Goal: Task Accomplishment & Management: Complete application form

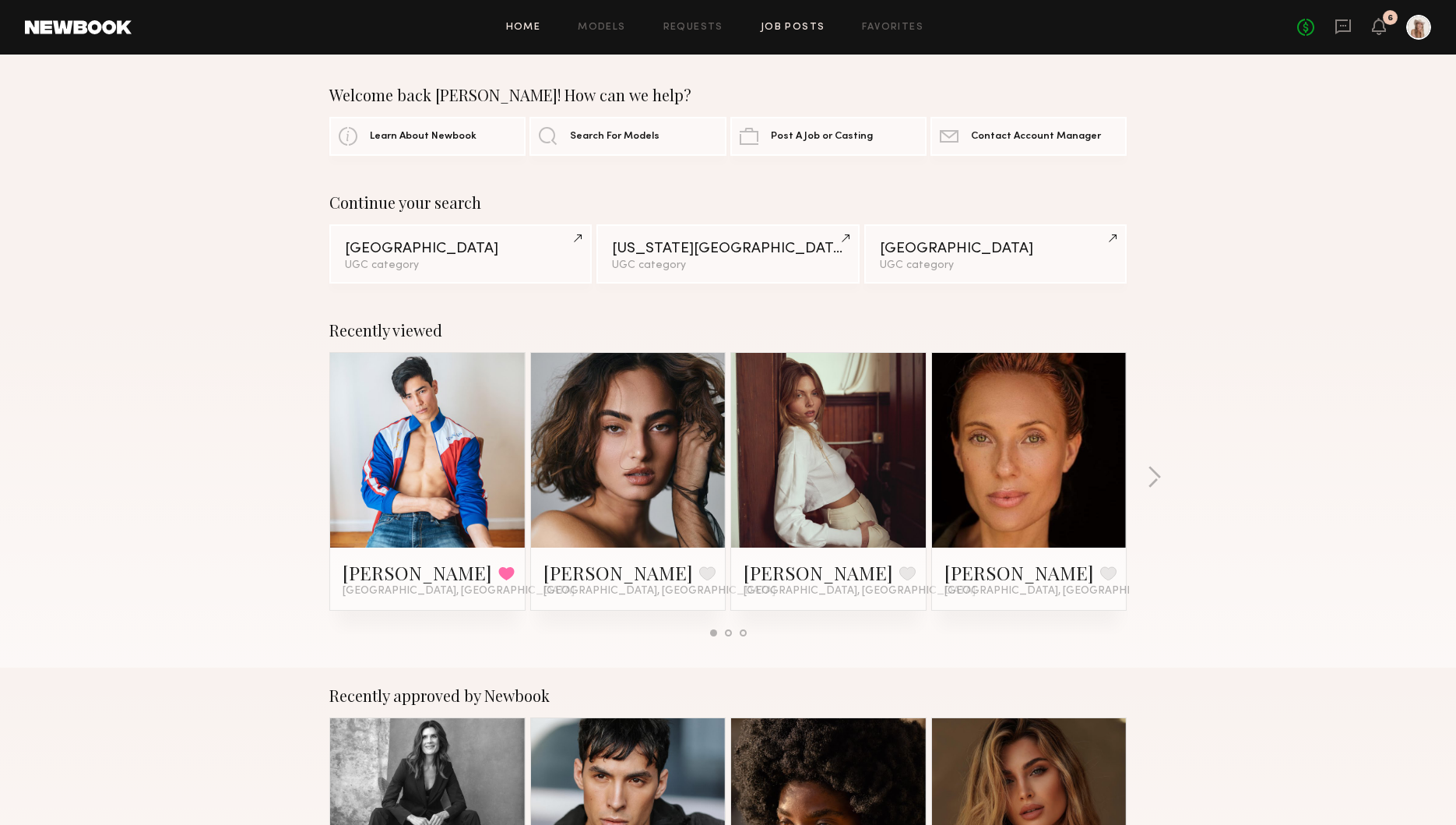
click at [786, 26] on link "Job Posts" at bounding box center [793, 27] width 65 height 10
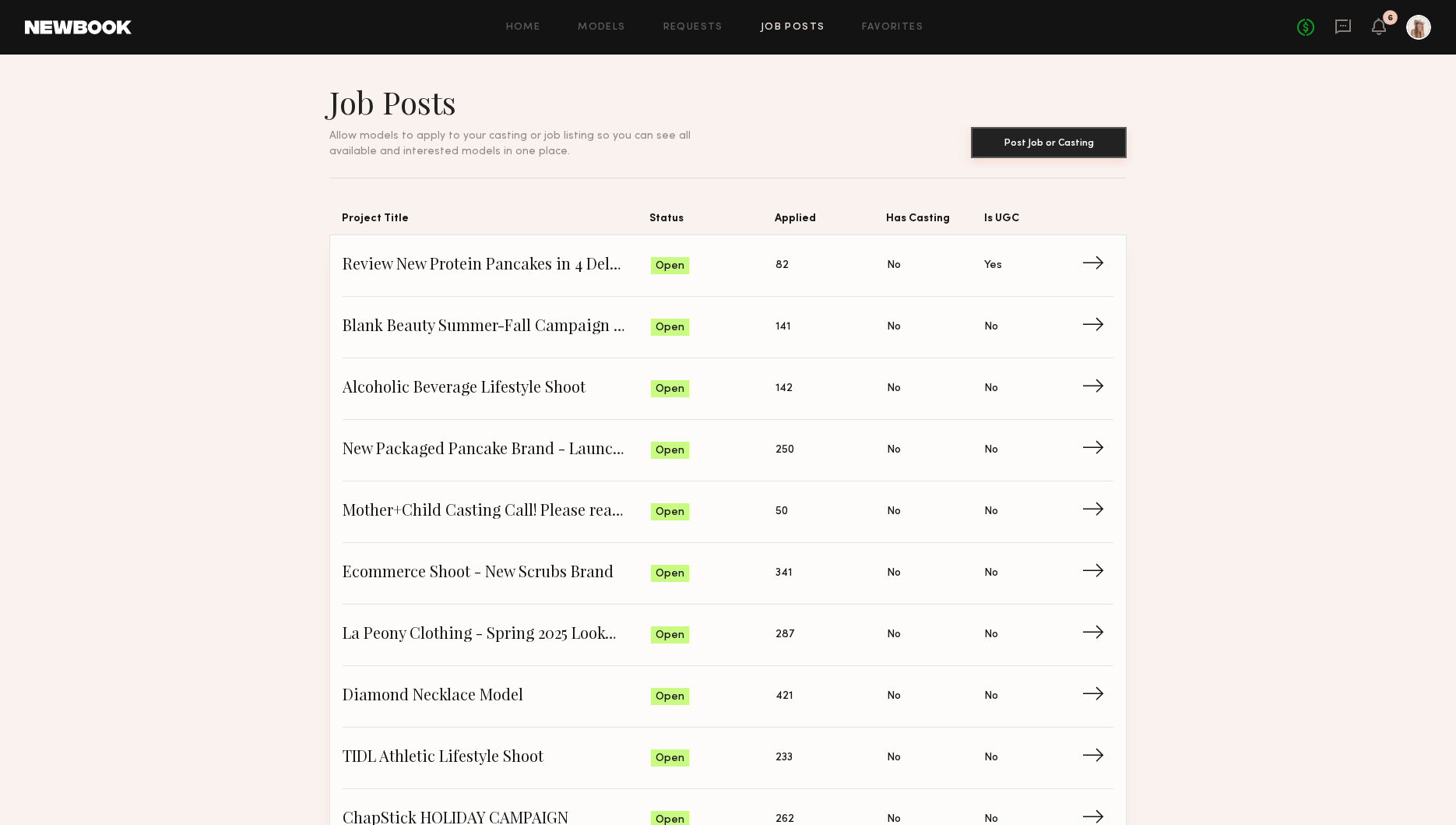
click at [1018, 155] on button "Post Job or Casting" at bounding box center [1048, 142] width 155 height 31
